Goal: Information Seeking & Learning: Learn about a topic

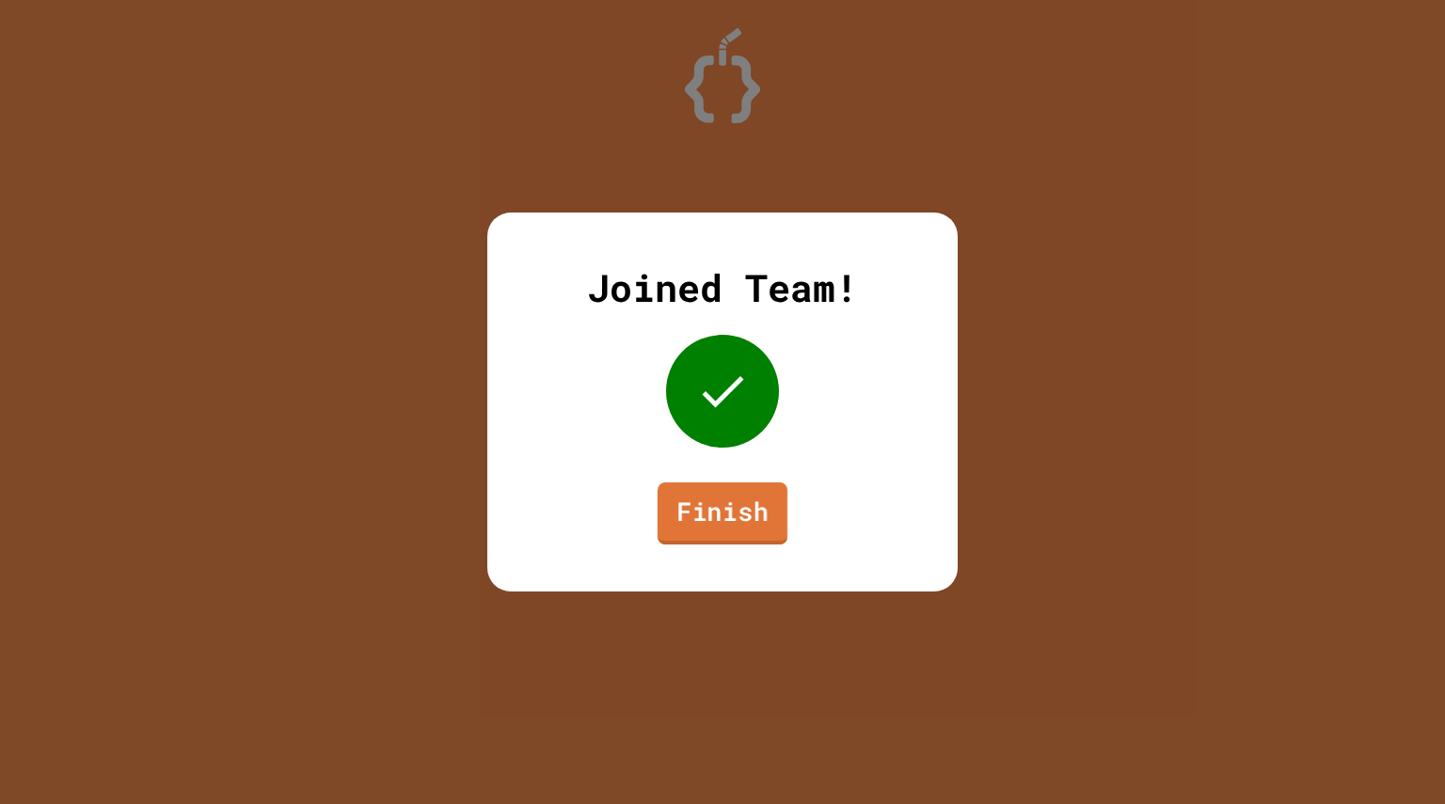
click at [706, 525] on link "Finish" at bounding box center [722, 514] width 130 height 62
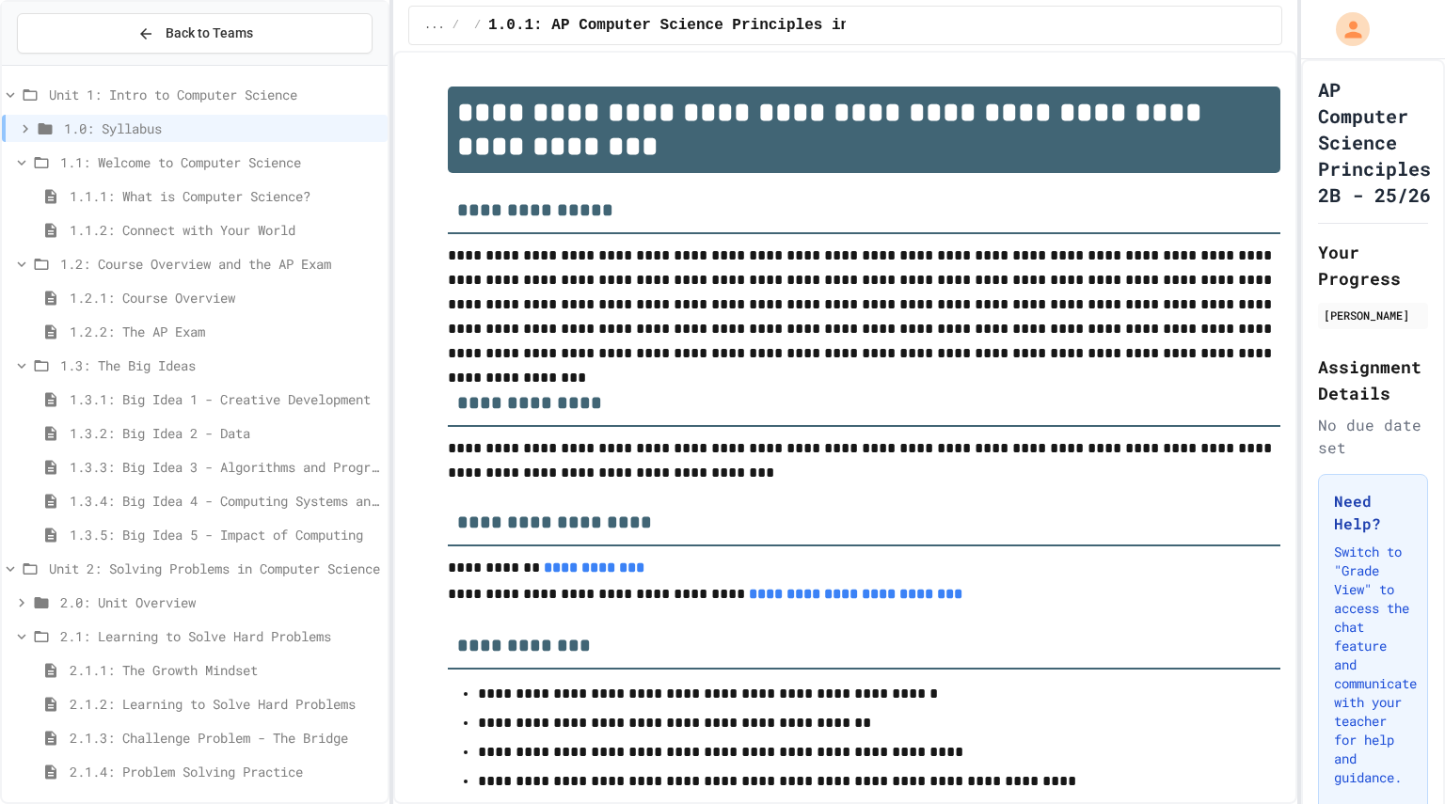
click at [121, 772] on span "2.1.4: Problem Solving Practice" at bounding box center [225, 772] width 310 height 20
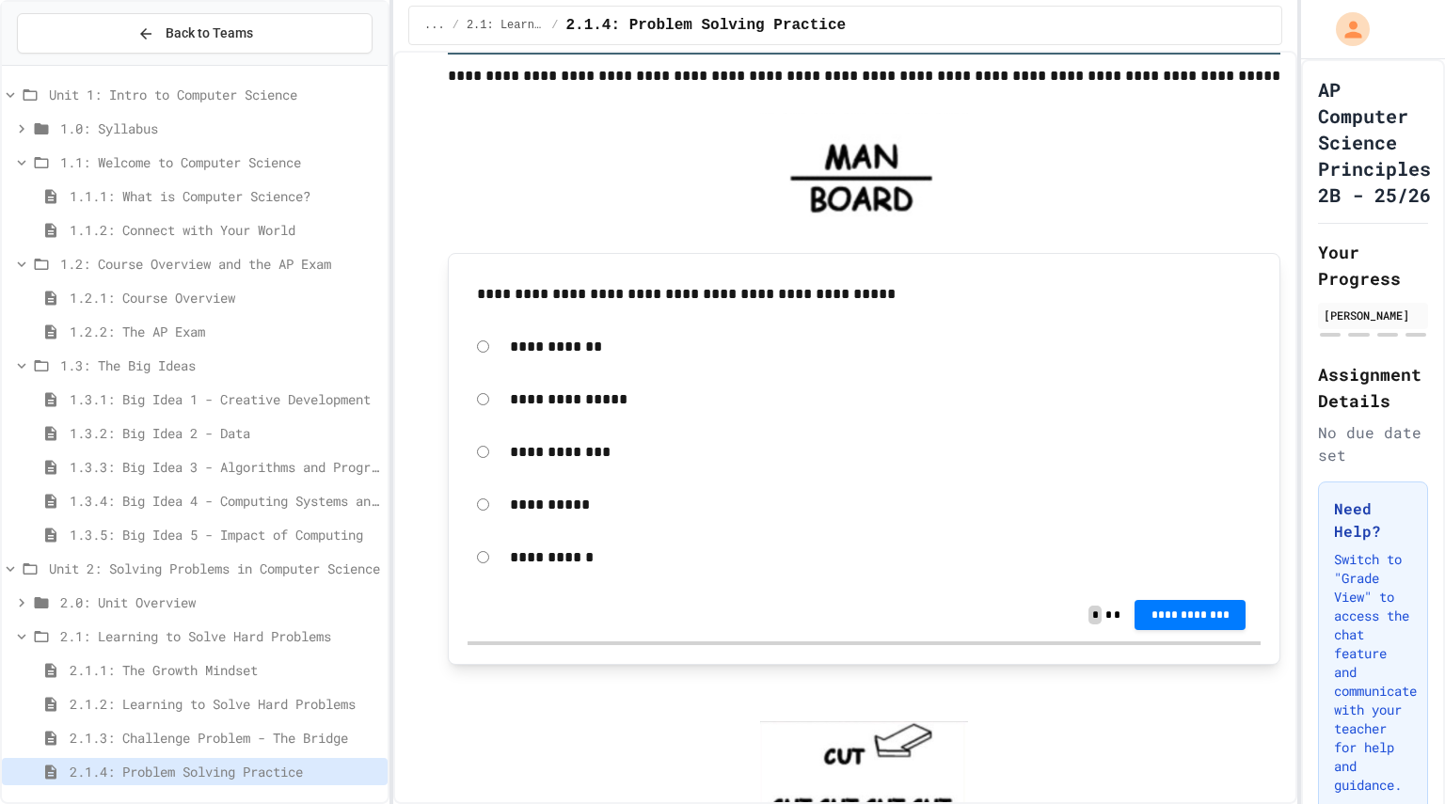
click at [117, 597] on span "2.0: Unit Overview" at bounding box center [220, 603] width 320 height 20
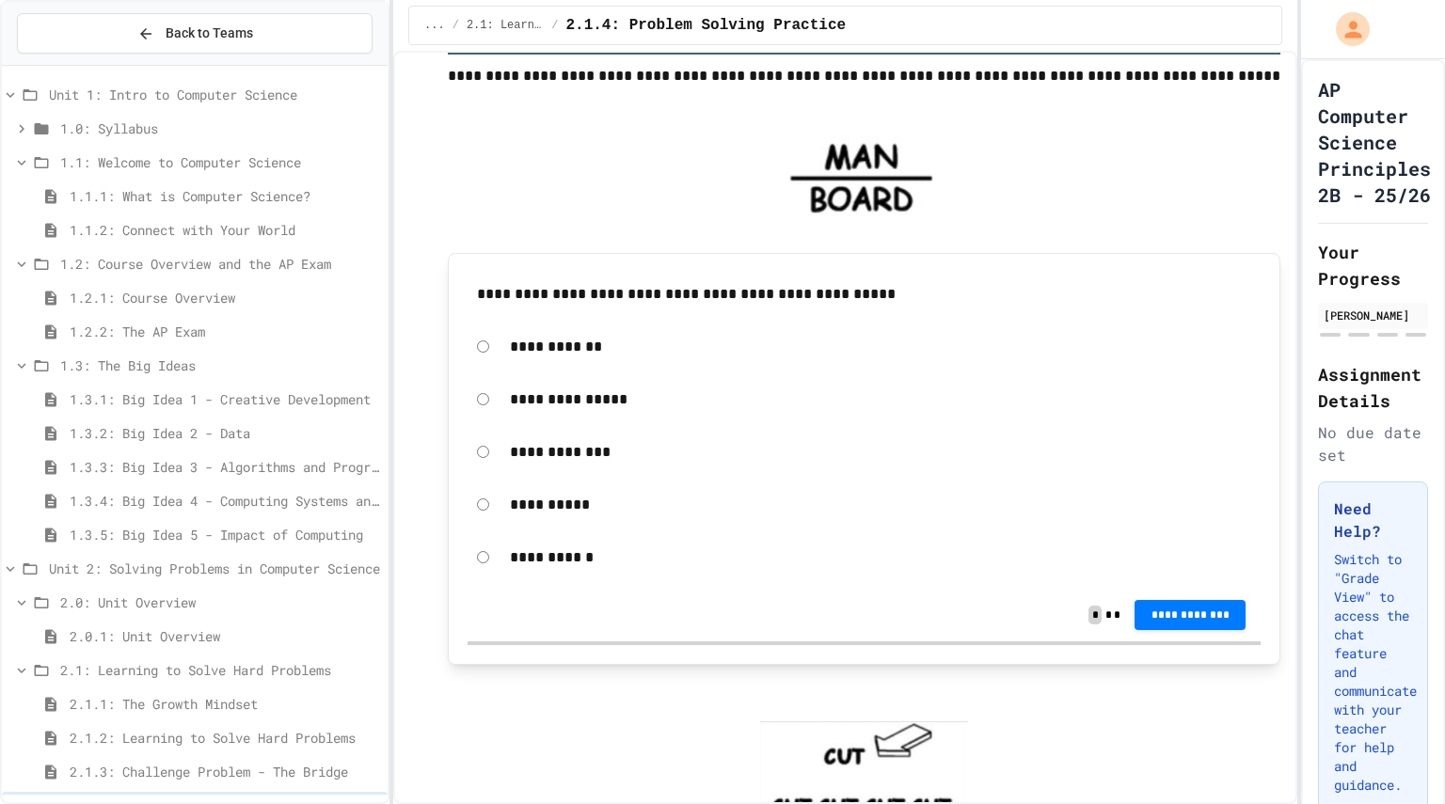
scroll to position [45, 0]
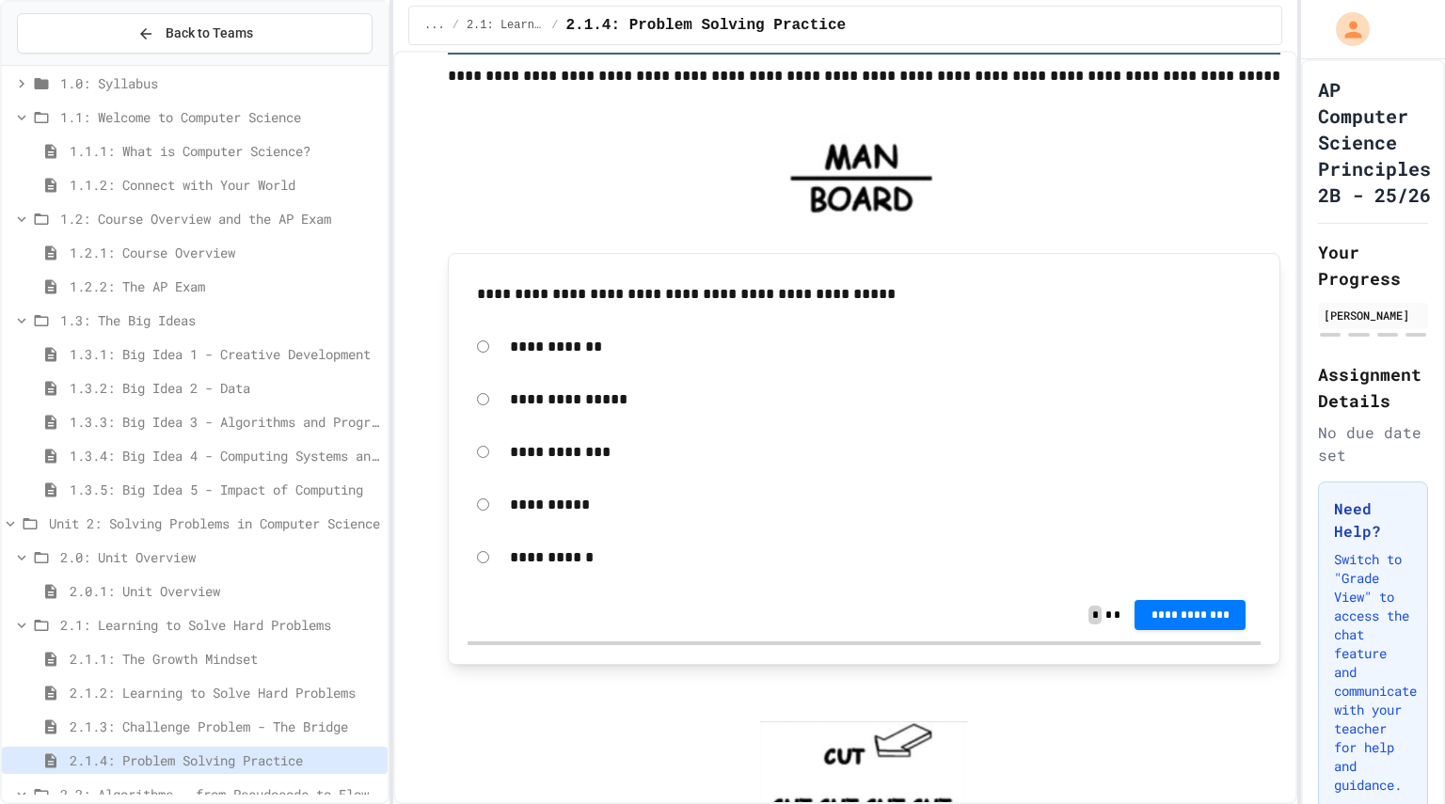
click at [141, 556] on span "2.0: Unit Overview" at bounding box center [220, 557] width 320 height 20
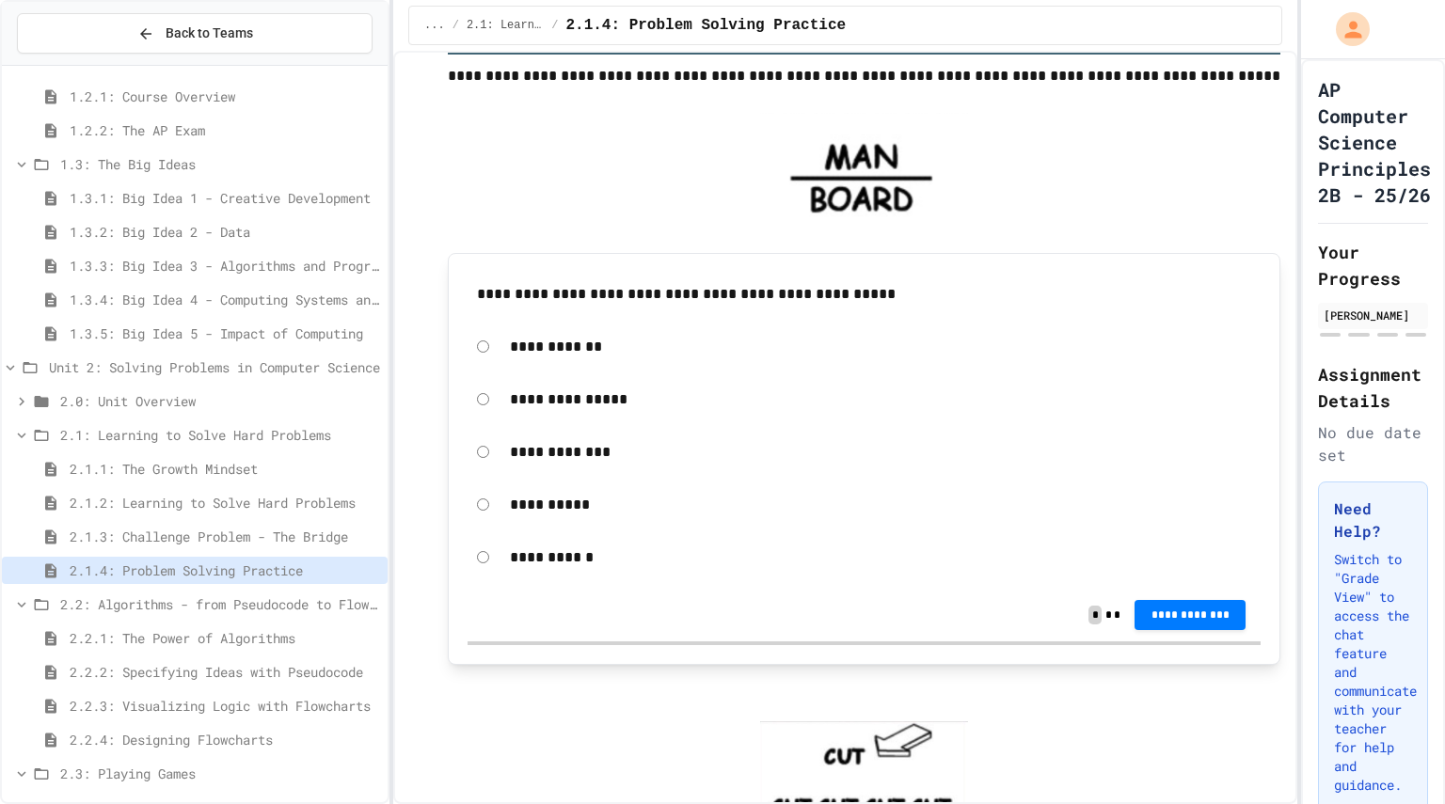
scroll to position [203, 0]
click at [100, 741] on span "2.2.4: Designing Flowcharts" at bounding box center [225, 738] width 310 height 20
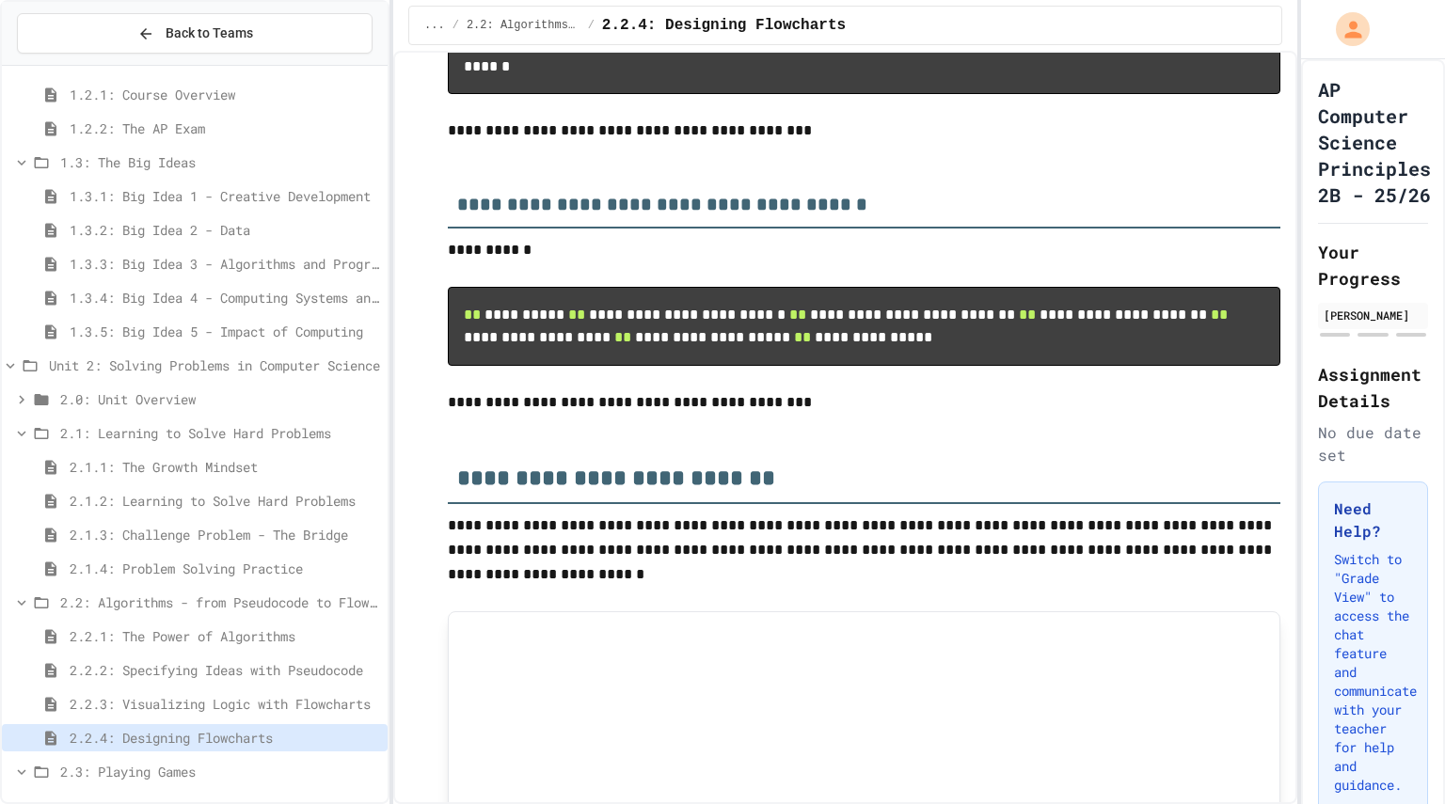
scroll to position [548, 0]
